Goal: Information Seeking & Learning: Learn about a topic

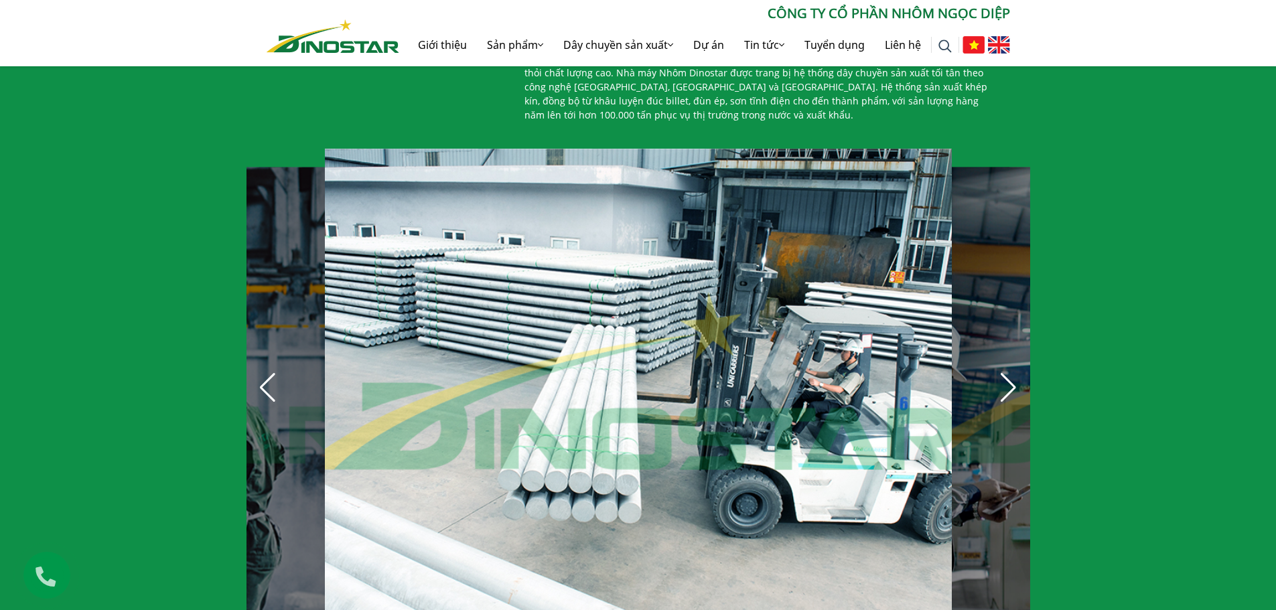
scroll to position [871, 0]
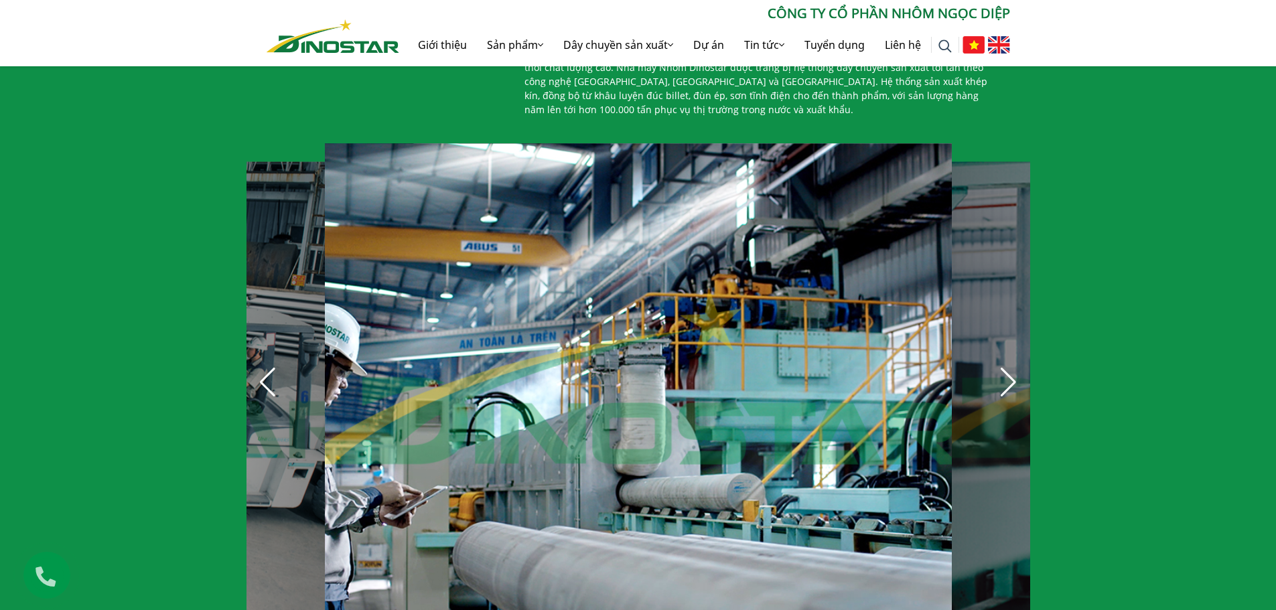
click at [1013, 377] on div "Next slide" at bounding box center [1008, 382] width 29 height 29
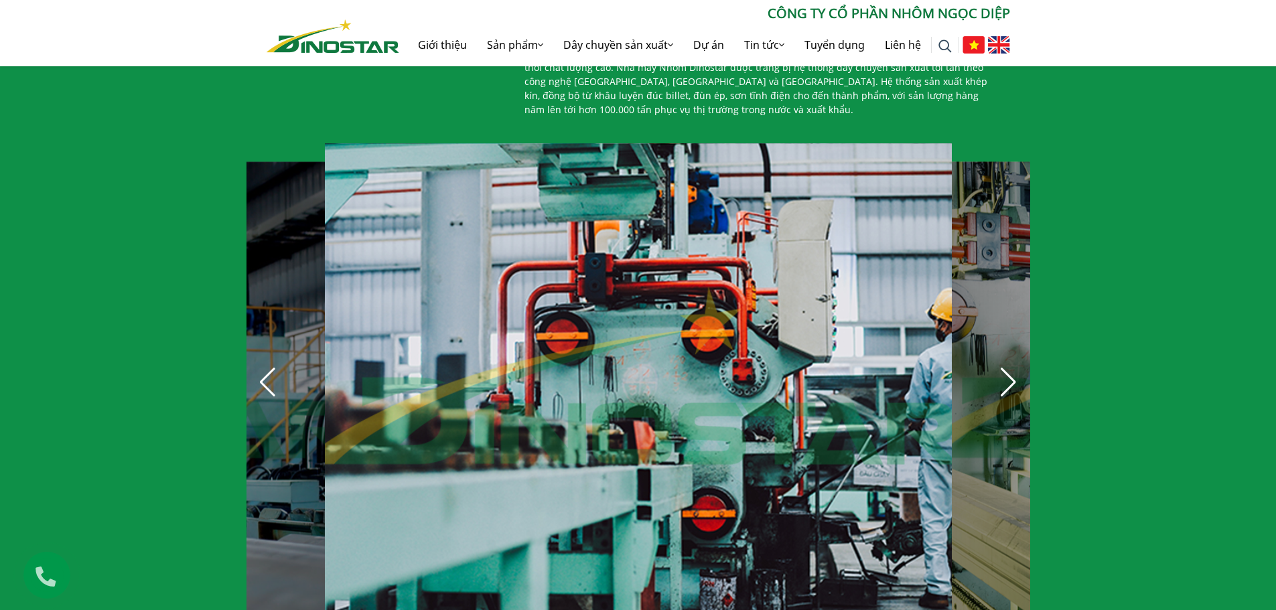
click at [1013, 377] on div "Next slide" at bounding box center [1008, 382] width 29 height 29
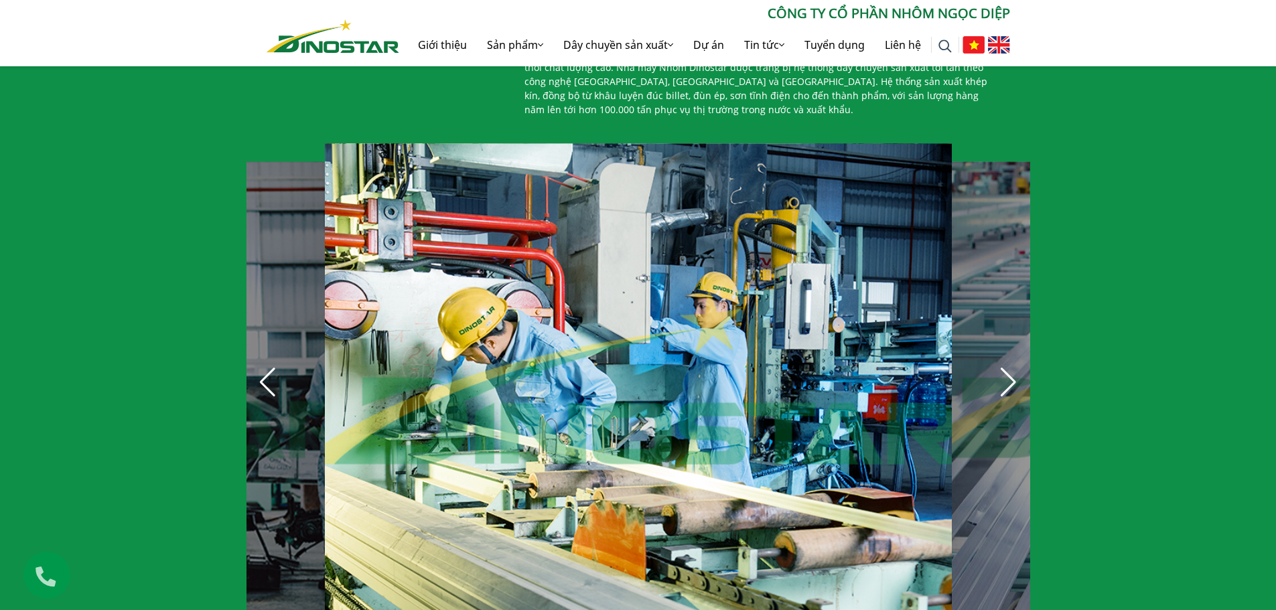
click at [1013, 377] on div "Next slide" at bounding box center [1008, 382] width 29 height 29
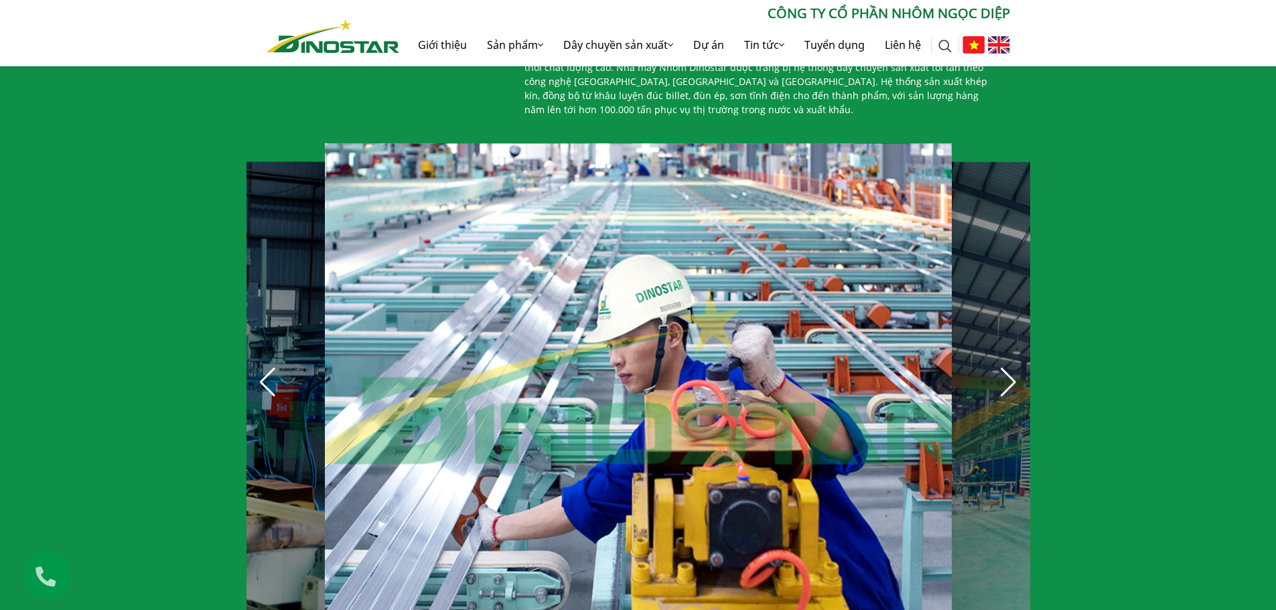
click at [1013, 377] on div "Next slide" at bounding box center [1008, 382] width 29 height 29
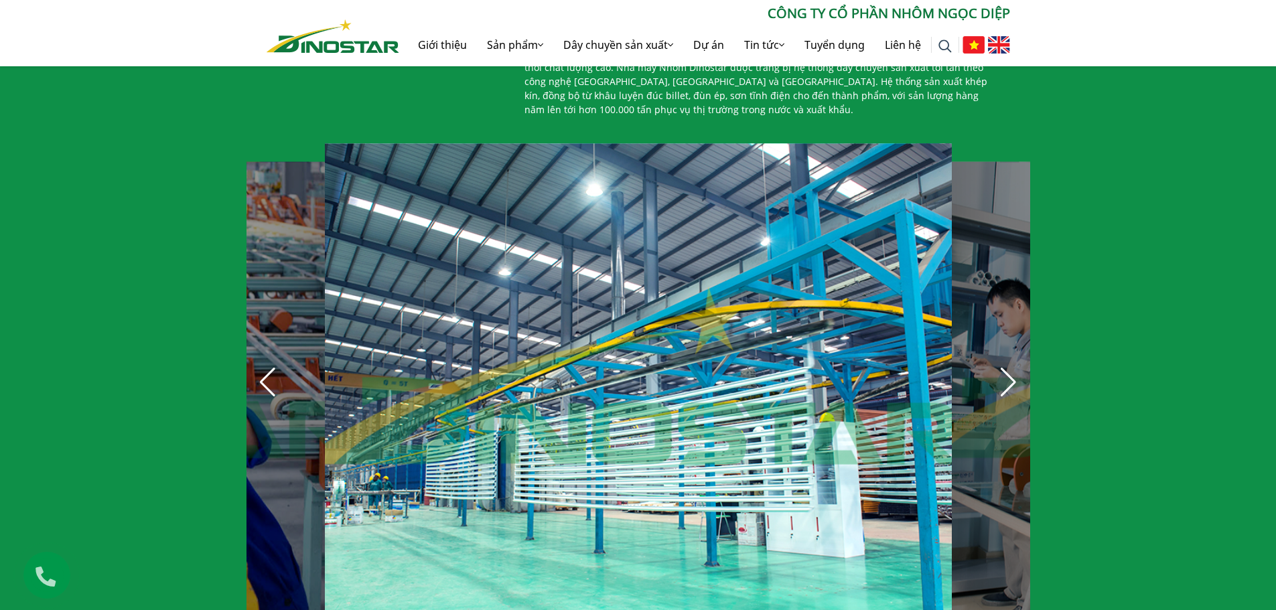
click at [1013, 377] on div "Next slide" at bounding box center [1008, 382] width 29 height 29
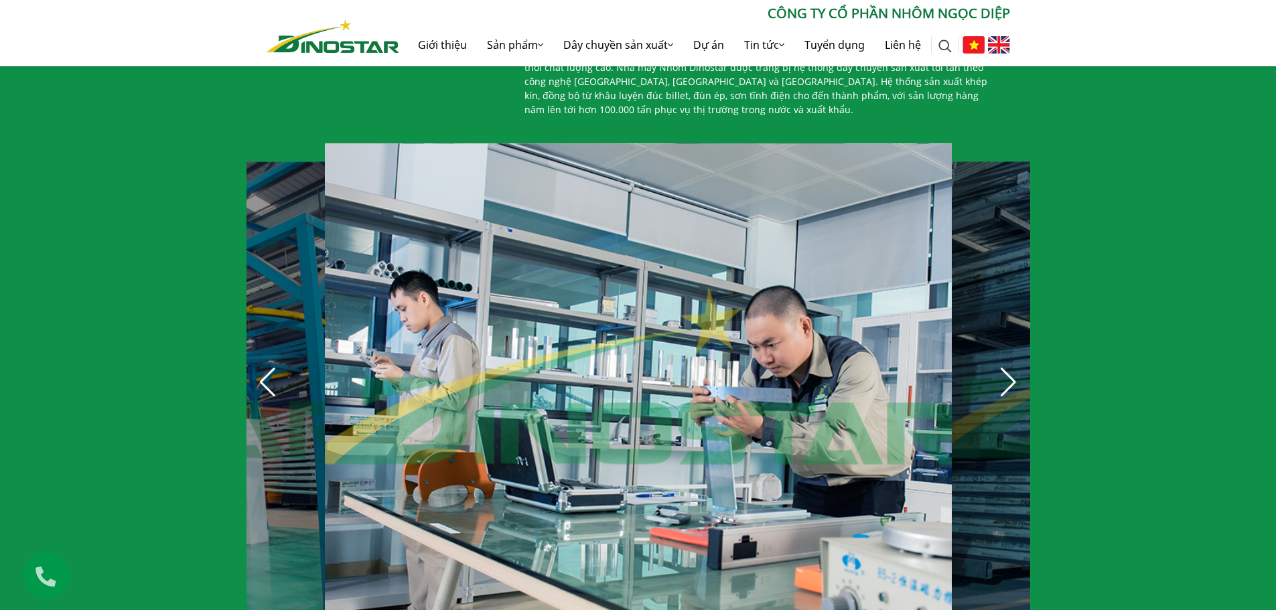
click at [1013, 377] on div "Next slide" at bounding box center [1008, 382] width 29 height 29
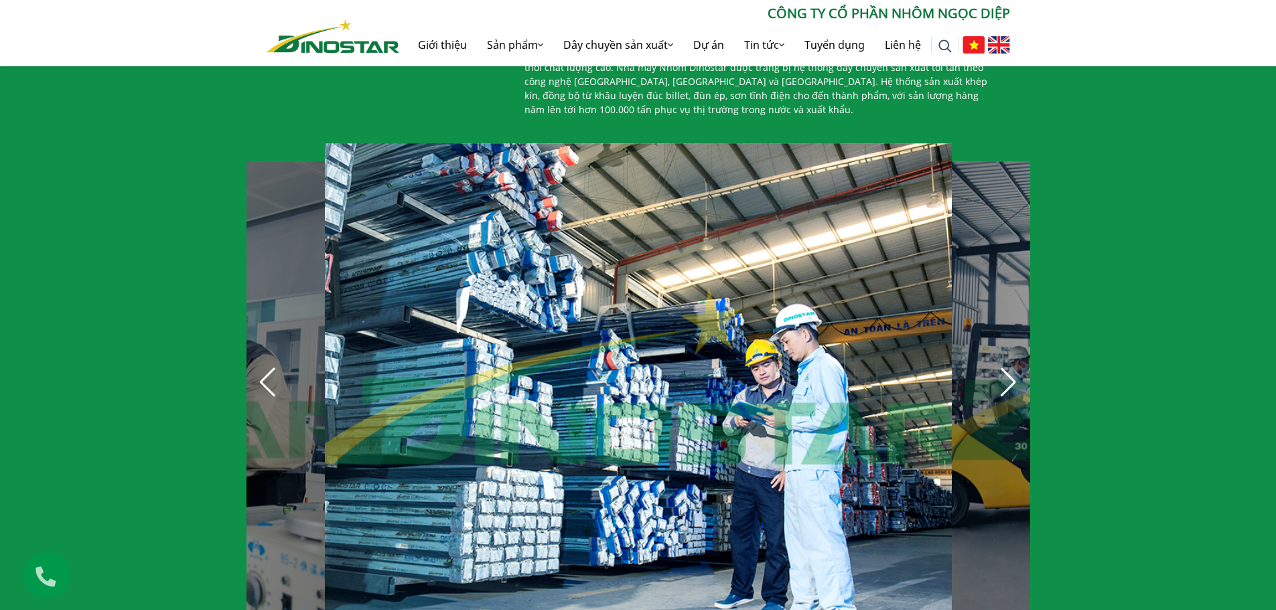
click at [1013, 377] on div "Next slide" at bounding box center [1008, 382] width 29 height 29
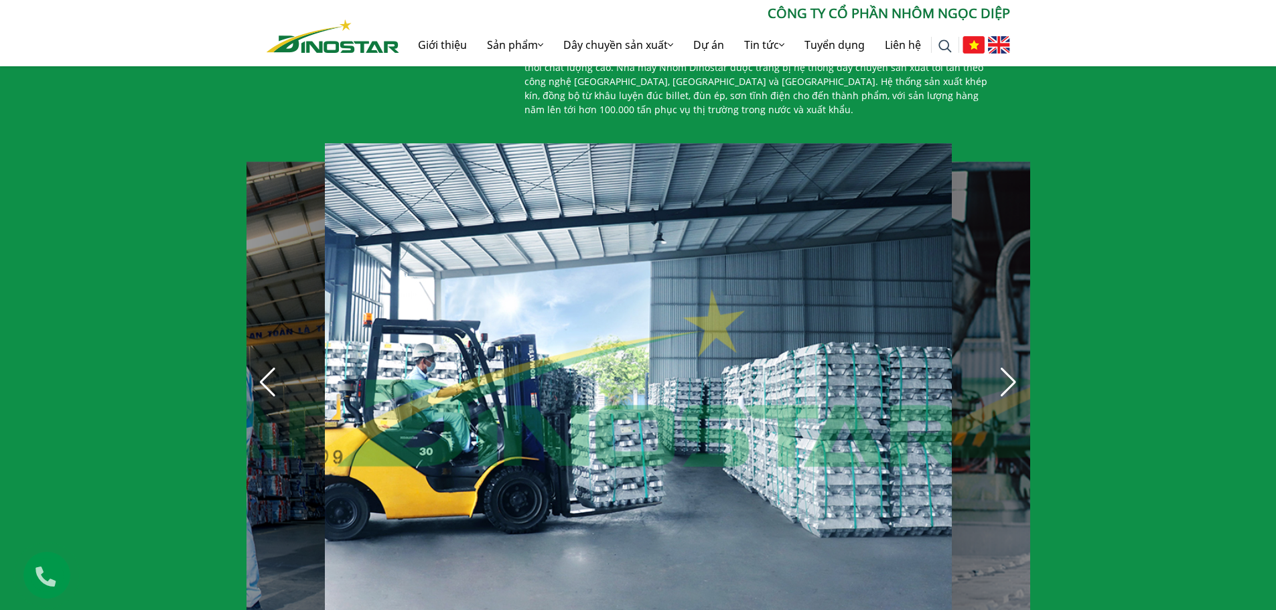
click at [1013, 377] on div "Next slide" at bounding box center [1008, 382] width 29 height 29
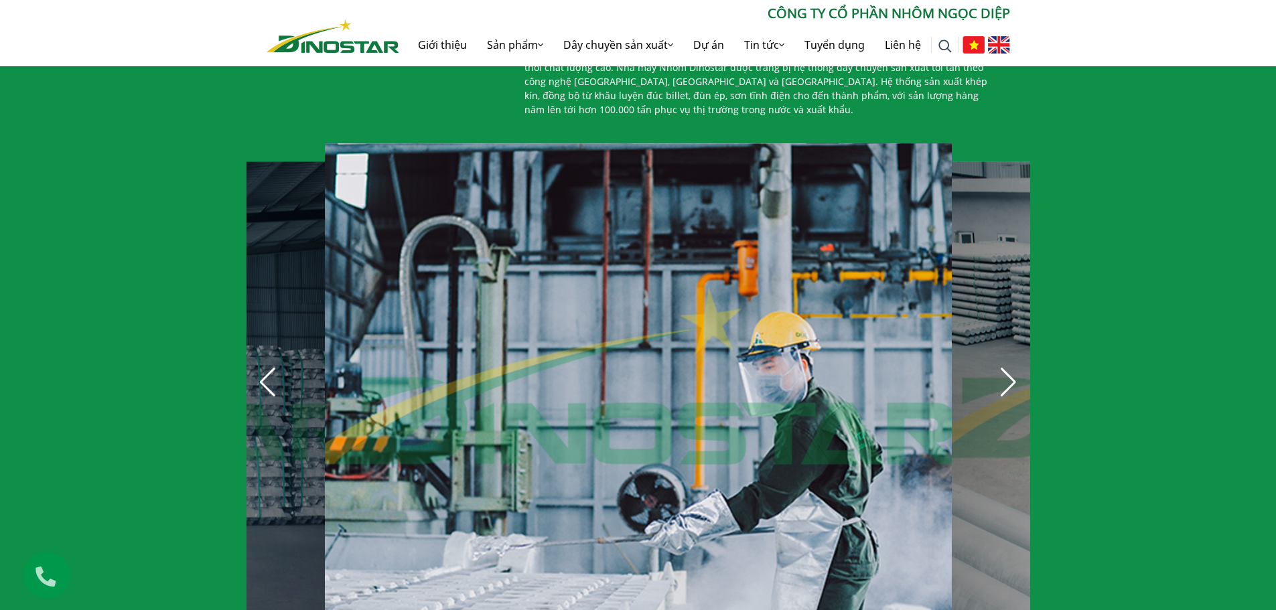
click at [1013, 377] on div "Next slide" at bounding box center [1008, 382] width 29 height 29
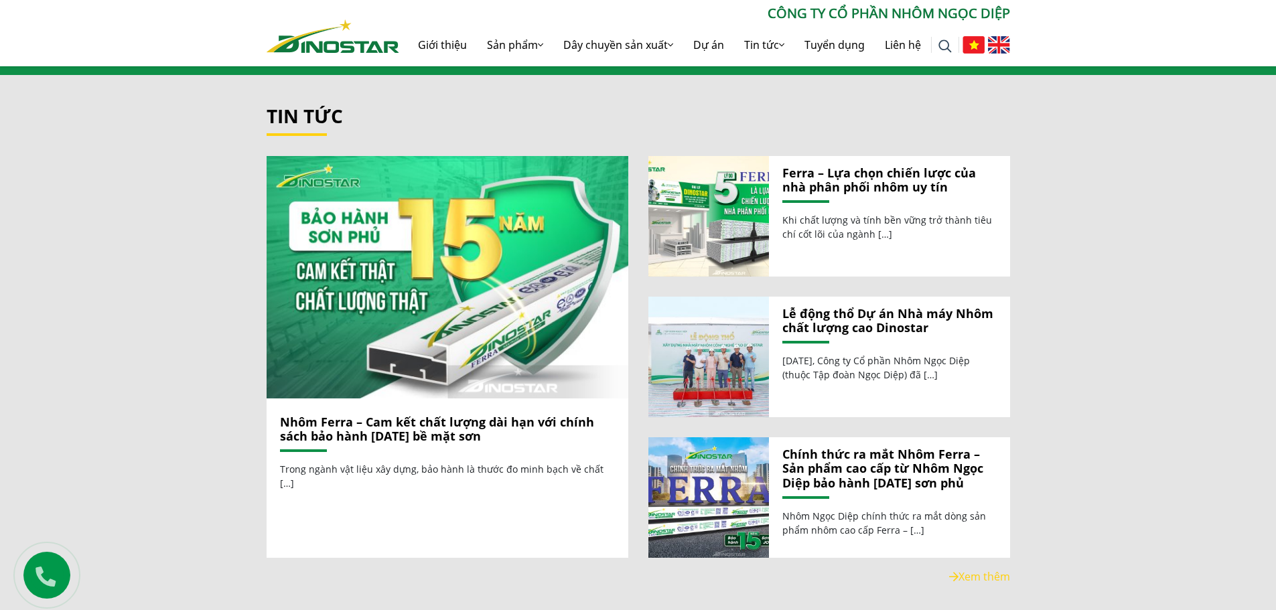
scroll to position [1474, 0]
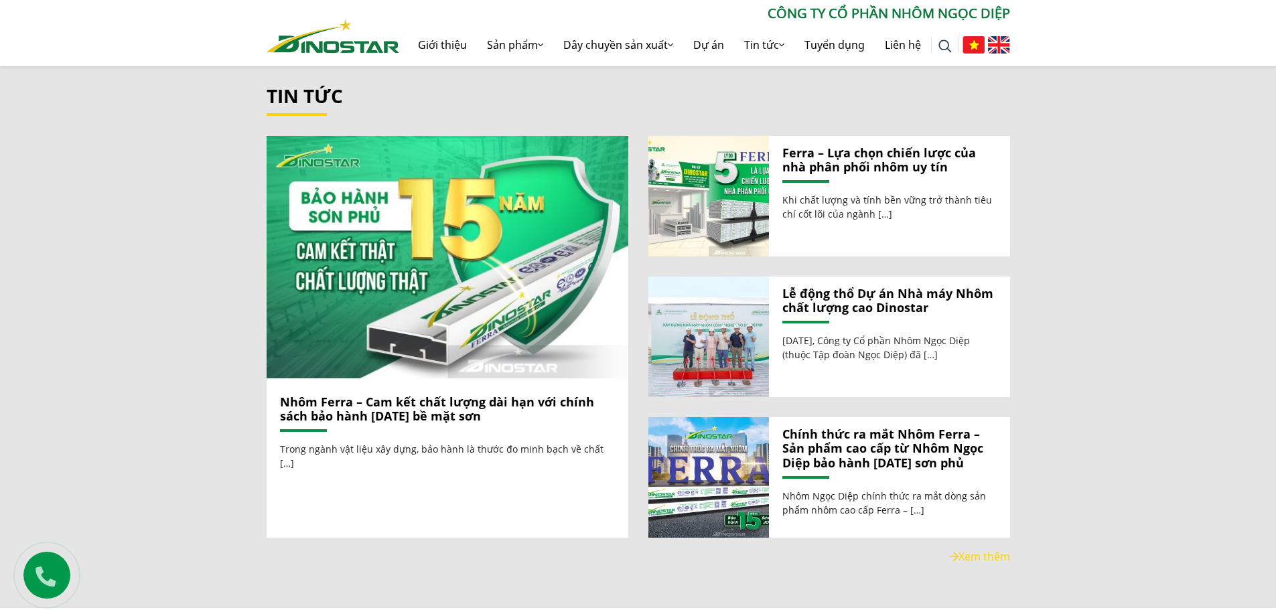
click at [848, 293] on link "Lễ động thổ Dự án Nhà máy Nhôm chất lượng cao Dinostar" at bounding box center [890, 301] width 214 height 29
click at [696, 337] on img at bounding box center [708, 336] width 129 height 129
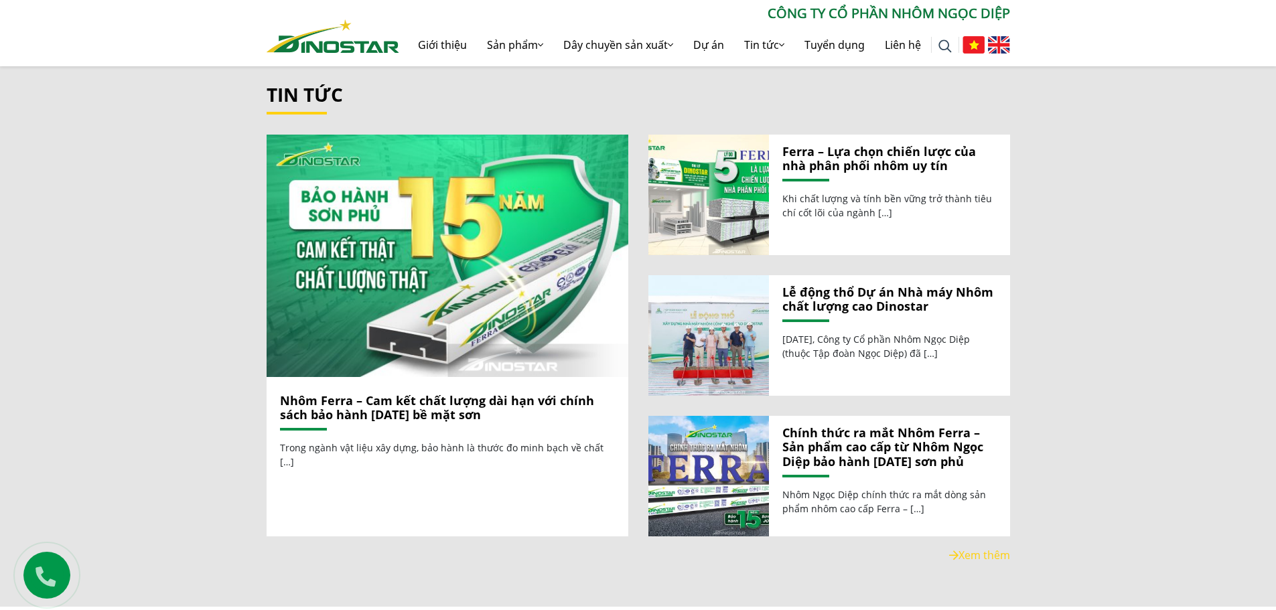
scroll to position [1455, 0]
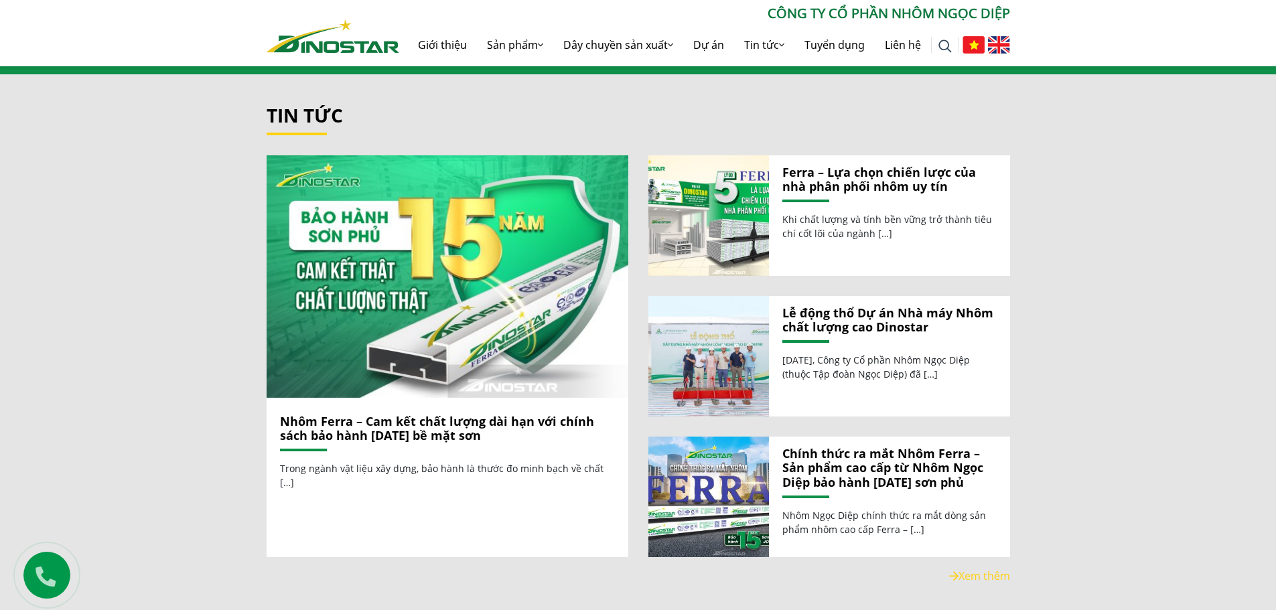
click at [847, 306] on link "Lễ động thổ Dự án Nhà máy Nhôm chất lượng cao Dinostar" at bounding box center [890, 320] width 214 height 29
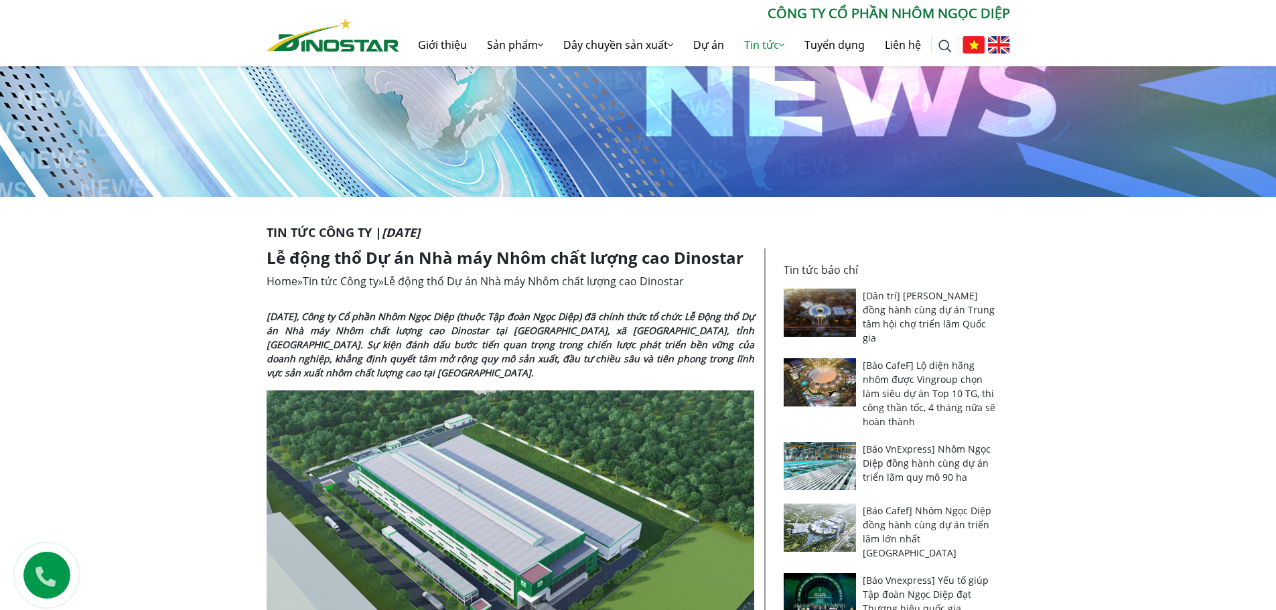
scroll to position [67, 0]
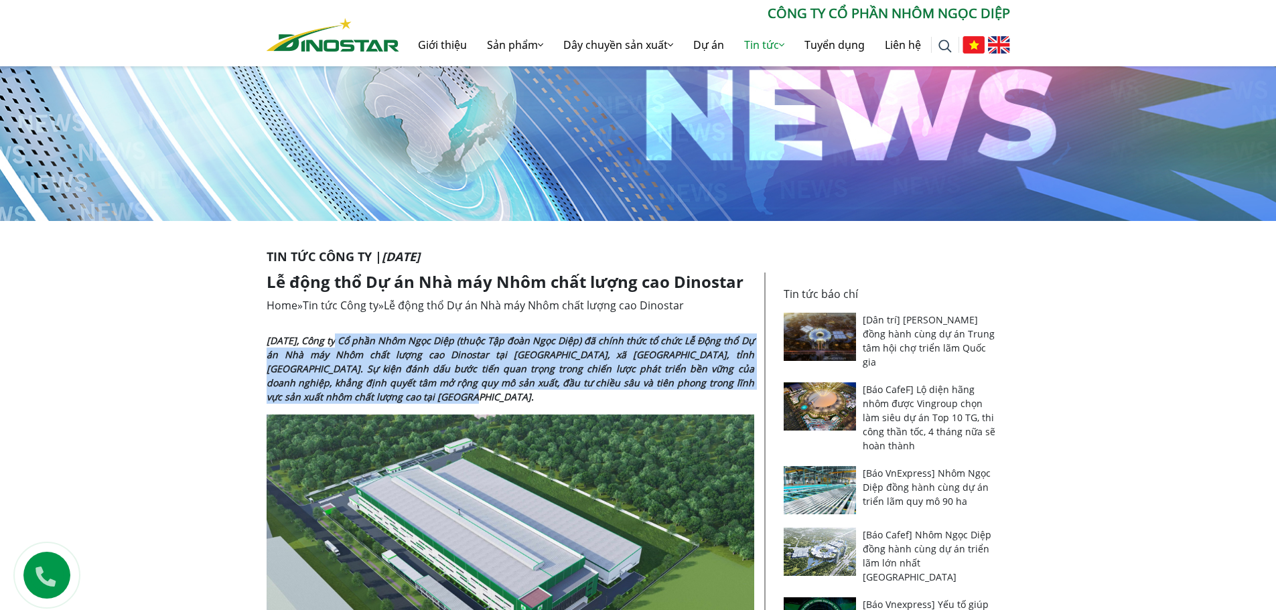
drag, startPoint x: 338, startPoint y: 333, endPoint x: 729, endPoint y: 390, distance: 394.7
click at [733, 390] on p "[DATE], Công ty Cổ phần Nhôm Ngọc Diệp (thuộc Tập đoàn Ngọc Diệp) đã chính thức…" at bounding box center [511, 369] width 488 height 70
click at [541, 379] on strong "[DATE], Công ty Cổ phần Nhôm Ngọc Diệp (thuộc Tập đoàn Ngọc Diệp) đã chính thức…" at bounding box center [511, 368] width 488 height 69
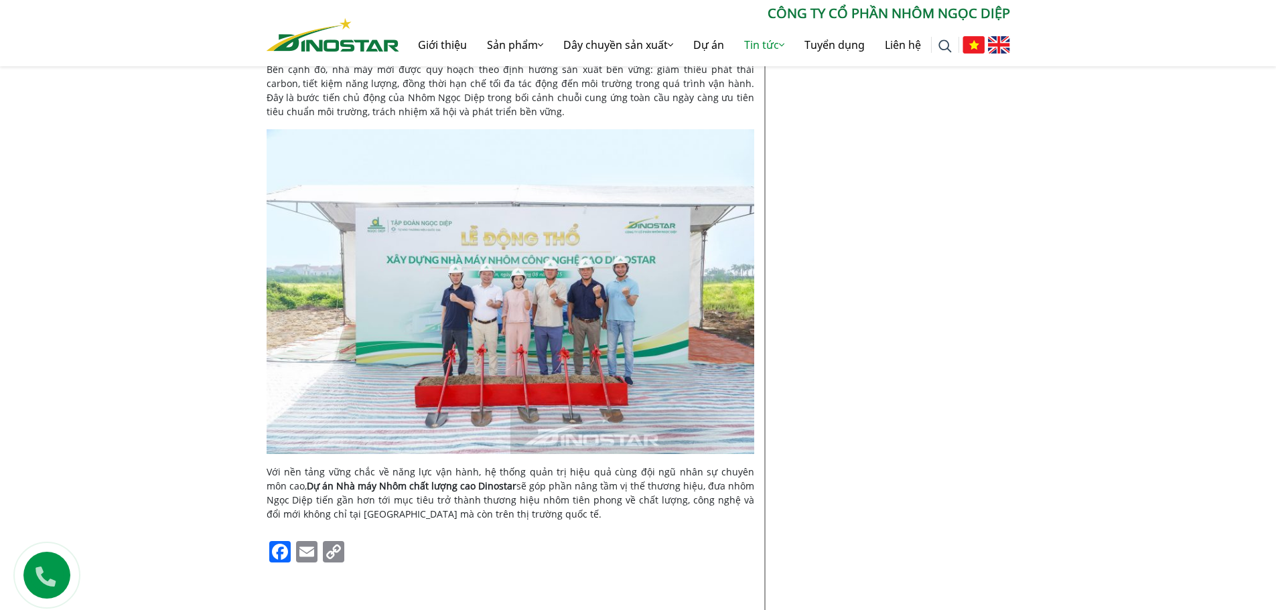
scroll to position [1742, 0]
